Goal: Task Accomplishment & Management: Manage account settings

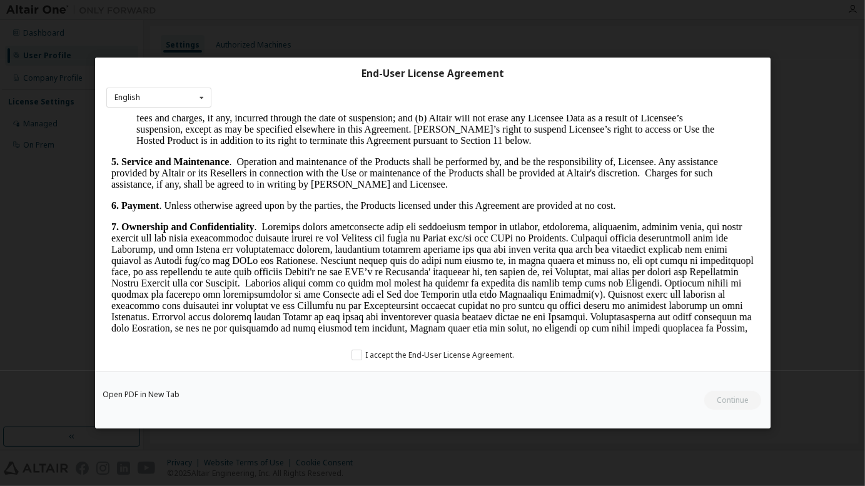
scroll to position [1126, 0]
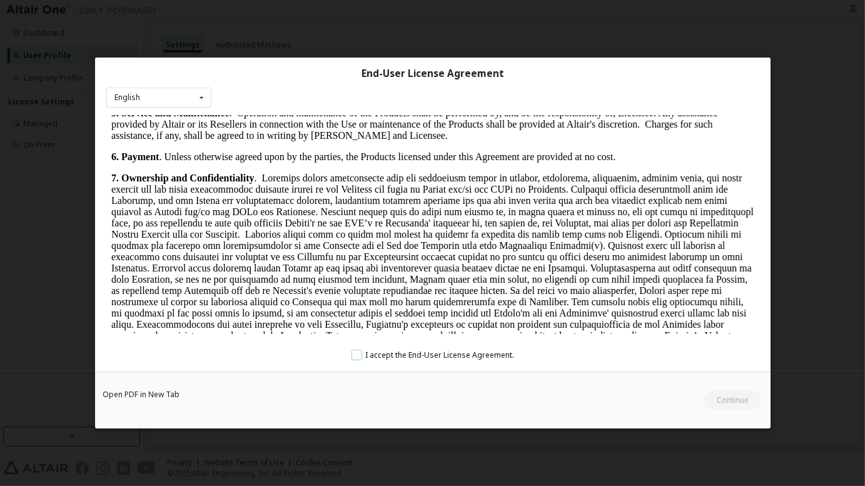
click at [362, 355] on label "I accept the End-User License Agreement." at bounding box center [432, 355] width 163 height 11
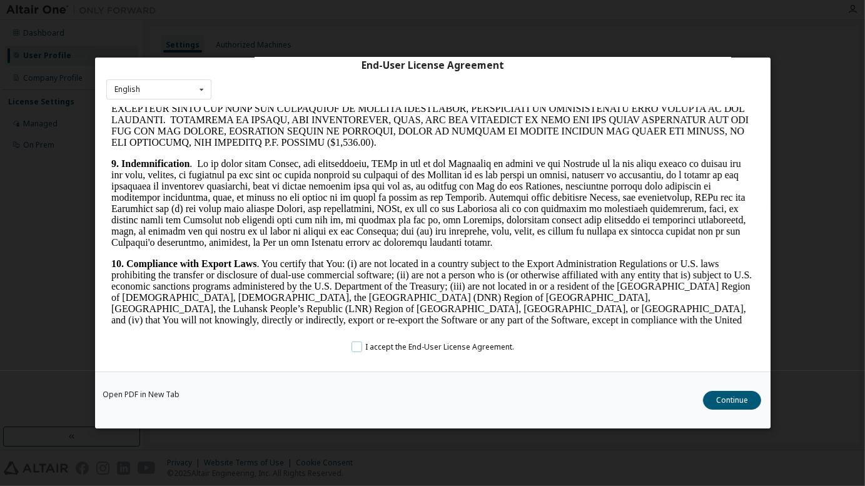
scroll to position [12, 0]
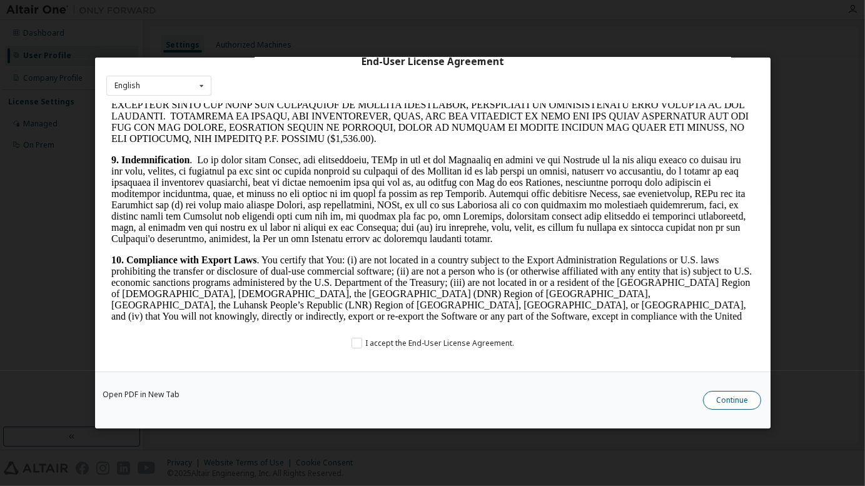
click at [722, 395] on button "Continue" at bounding box center [732, 400] width 58 height 19
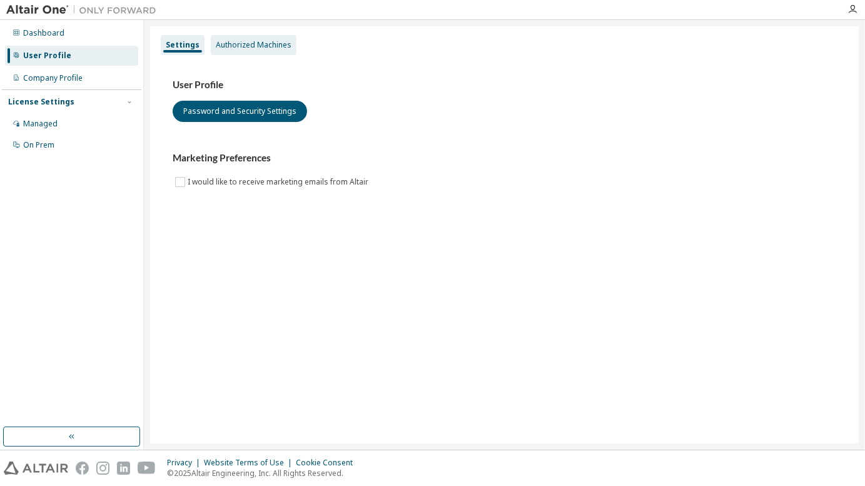
click at [256, 47] on div "Authorized Machines" at bounding box center [254, 45] width 76 height 10
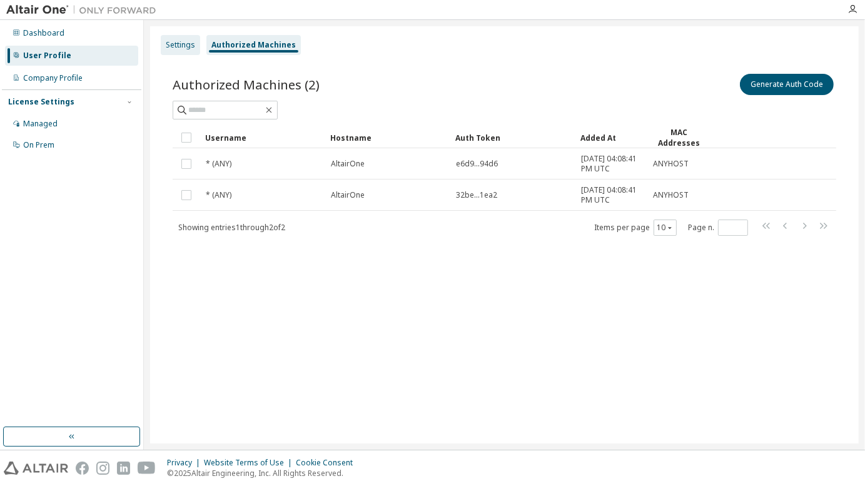
click at [185, 48] on div "Settings" at bounding box center [180, 45] width 29 height 10
